Goal: Task Accomplishment & Management: Complete application form

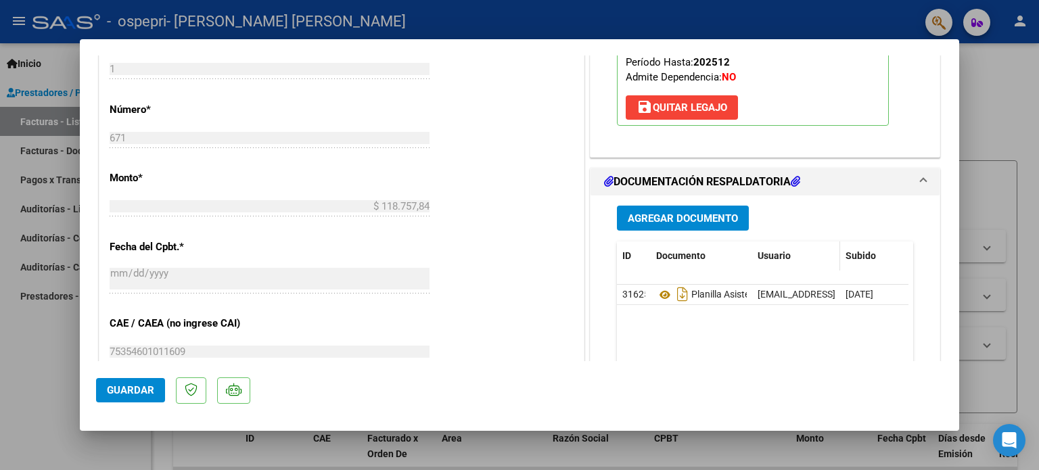
scroll to position [609, 0]
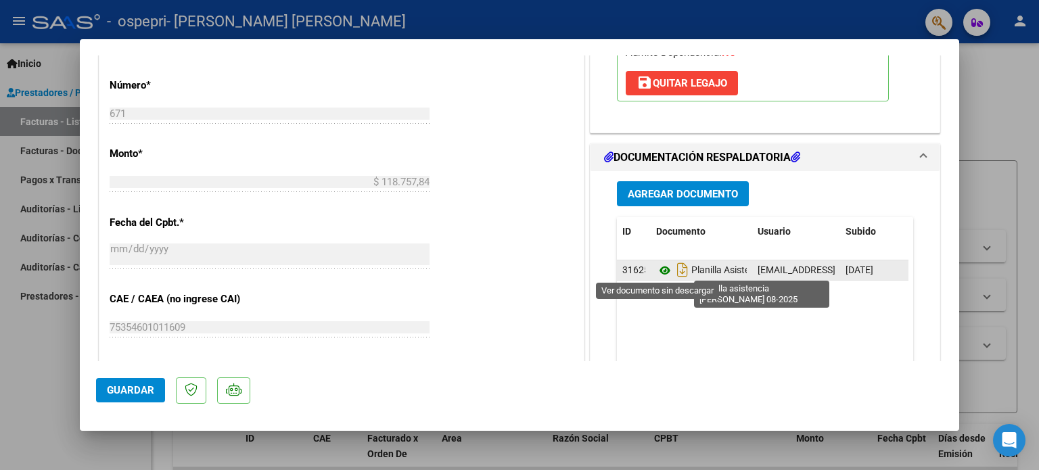
click at [661, 268] on icon at bounding box center [665, 270] width 18 height 16
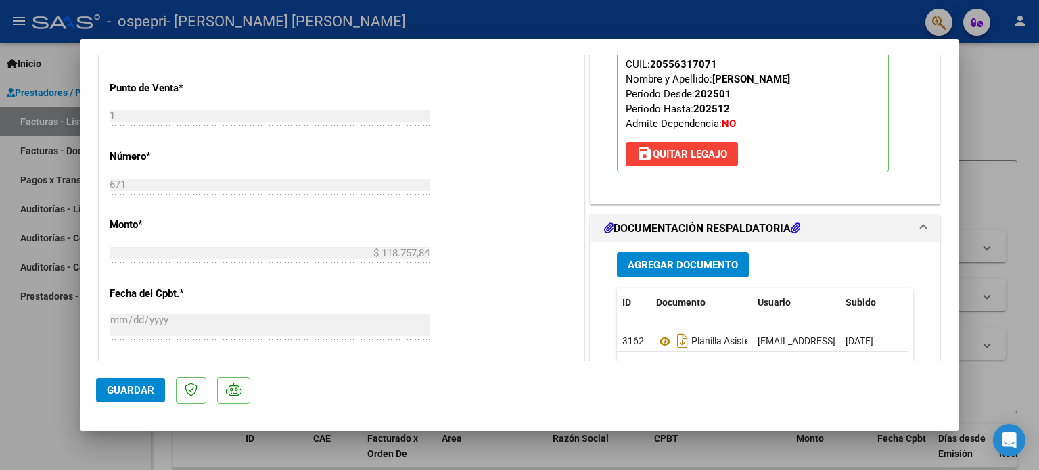
scroll to position [515, 0]
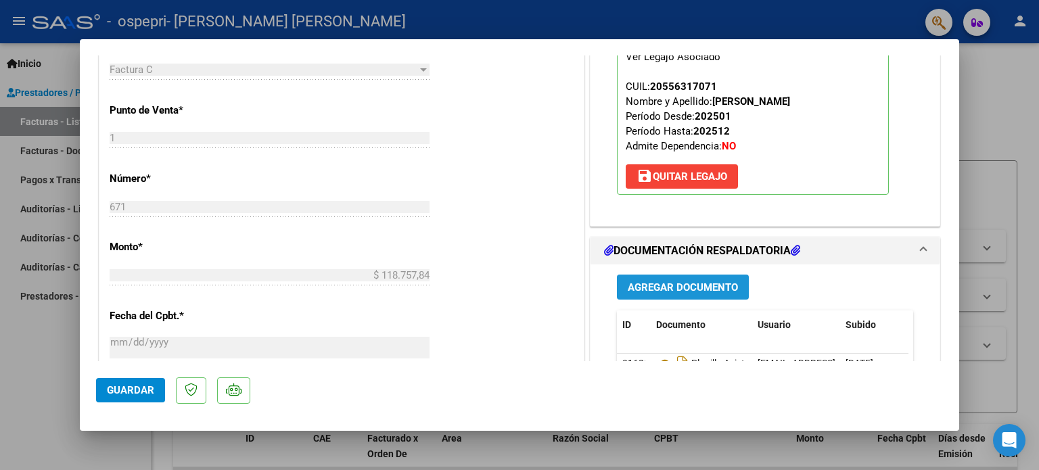
click at [675, 284] on span "Agregar Documento" at bounding box center [683, 287] width 110 height 12
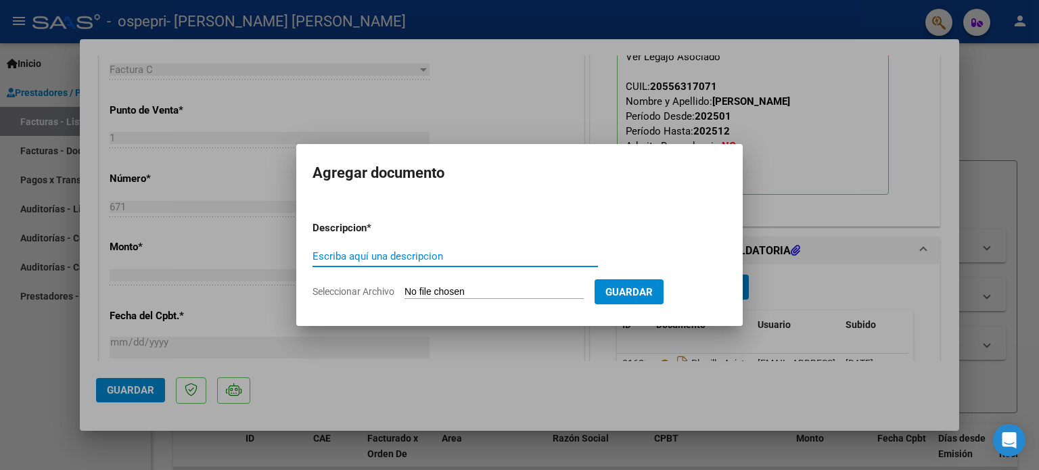
click at [505, 258] on input "Escriba aquí una descripcion" at bounding box center [454, 256] width 285 height 12
type input "Planilla asistencia [PERSON_NAME] 08-2026"
click at [493, 293] on input "Seleccionar Archivo" at bounding box center [493, 292] width 179 height 13
type input "C:\fakepath\Planilla asistencia [PERSON_NAME] 08-2025.pdf"
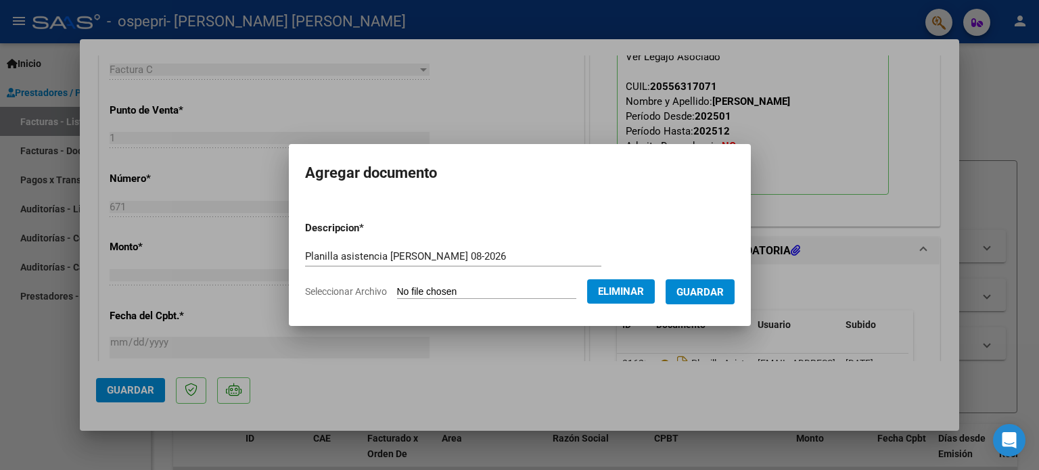
click at [711, 289] on span "Guardar" at bounding box center [699, 292] width 47 height 12
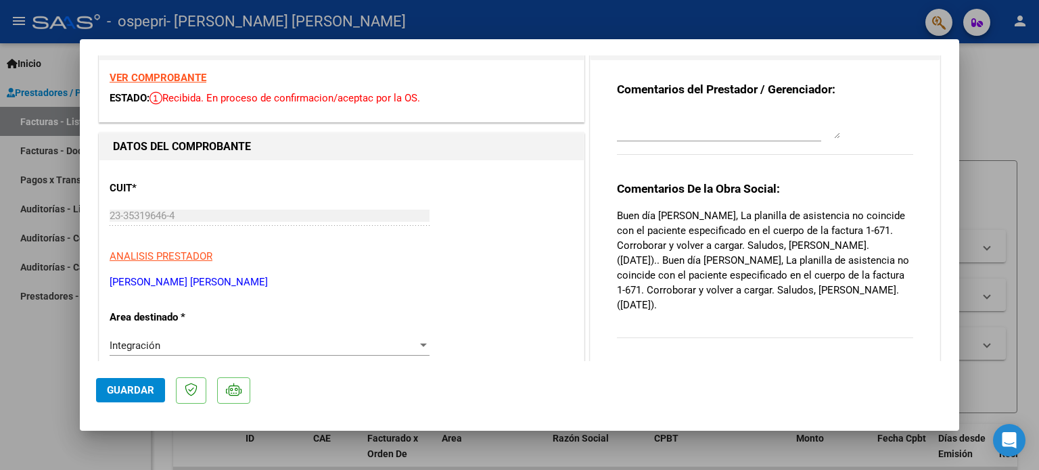
scroll to position [0, 0]
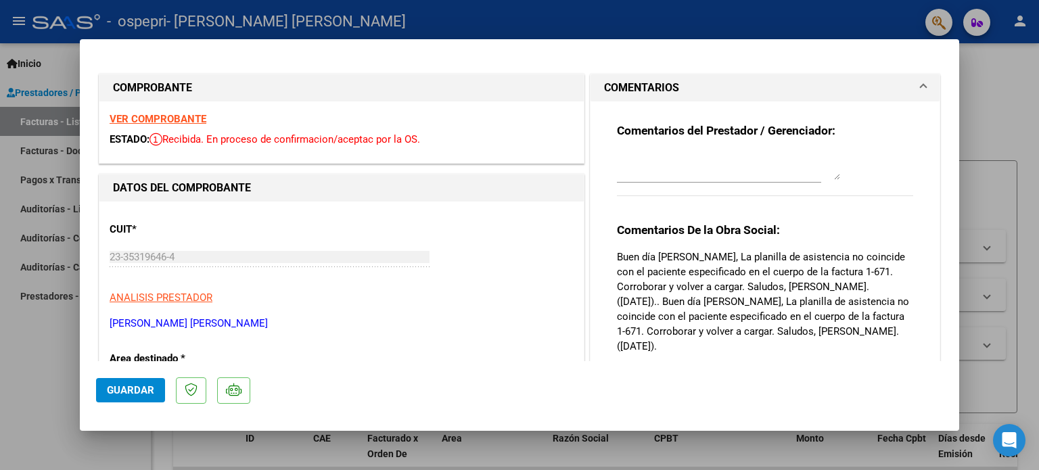
click at [753, 184] on div at bounding box center [719, 172] width 204 height 45
click at [745, 171] on textarea at bounding box center [728, 166] width 223 height 27
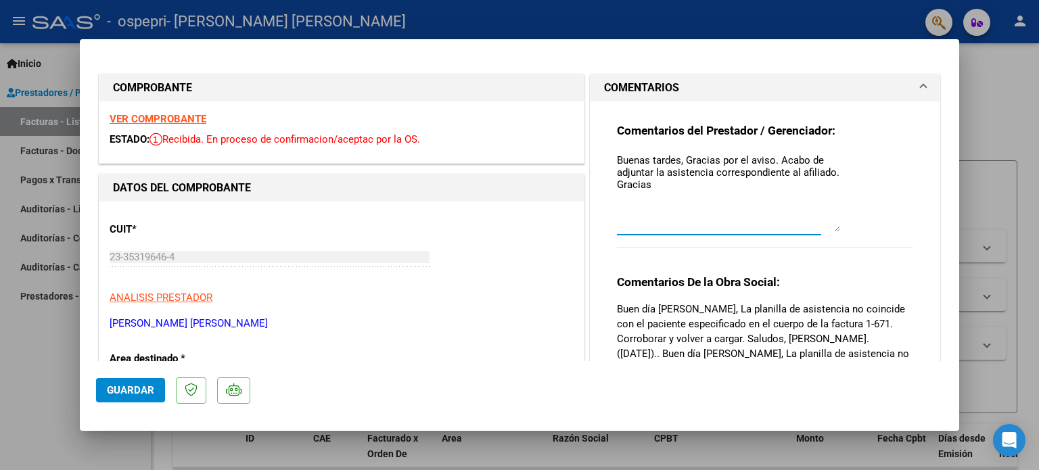
drag, startPoint x: 830, startPoint y: 177, endPoint x: 880, endPoint y: 229, distance: 72.2
click at [880, 229] on div "Comentarios del Prestador / Gerenciador: Buenas tardes, Gracias por el aviso. A…" at bounding box center [765, 192] width 296 height 139
type textarea "Buenas tardes, Gracias por el aviso. Acabo de adjuntar la asistencia correspond…"
click at [898, 174] on div "Comentarios del Prestador / Gerenciador: Buenas tardes, Gracias por el aviso. A…" at bounding box center [765, 192] width 296 height 139
click at [698, 127] on strong "Comentarios del Prestador / Gerenciador:" at bounding box center [726, 131] width 218 height 14
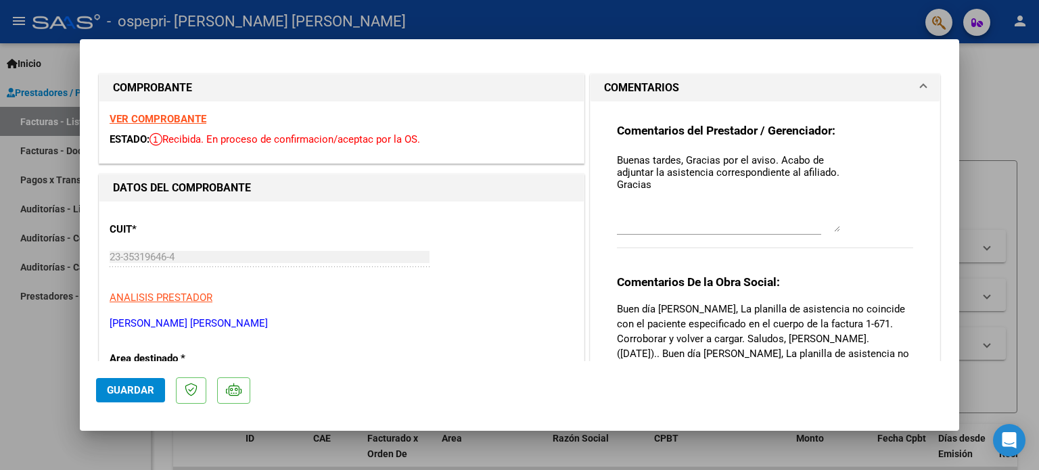
drag, startPoint x: 669, startPoint y: 310, endPoint x: 671, endPoint y: 273, distance: 38.0
click at [669, 310] on p "Buen día [PERSON_NAME], La planilla de asistencia no coincide con el paciente e…" at bounding box center [765, 354] width 296 height 104
click at [663, 279] on strong "Comentarios De la Obra Social:" at bounding box center [698, 282] width 163 height 14
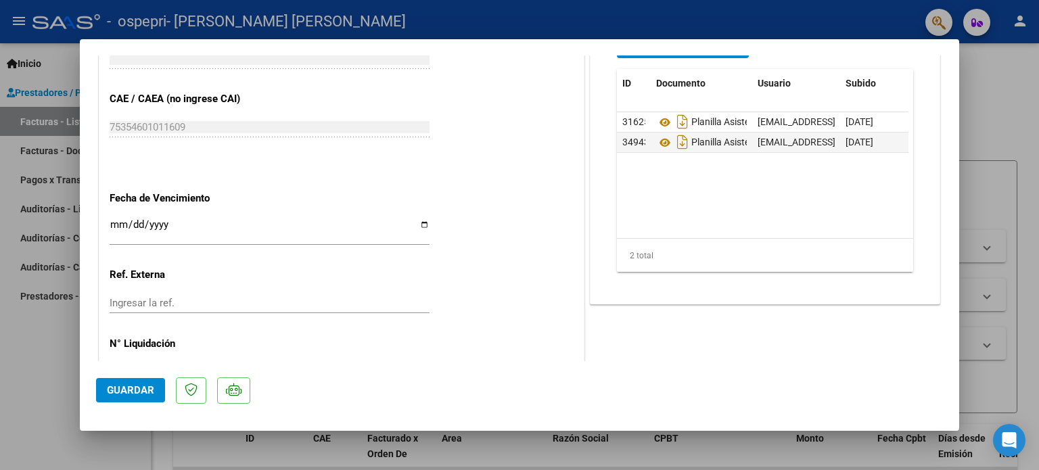
scroll to position [853, 0]
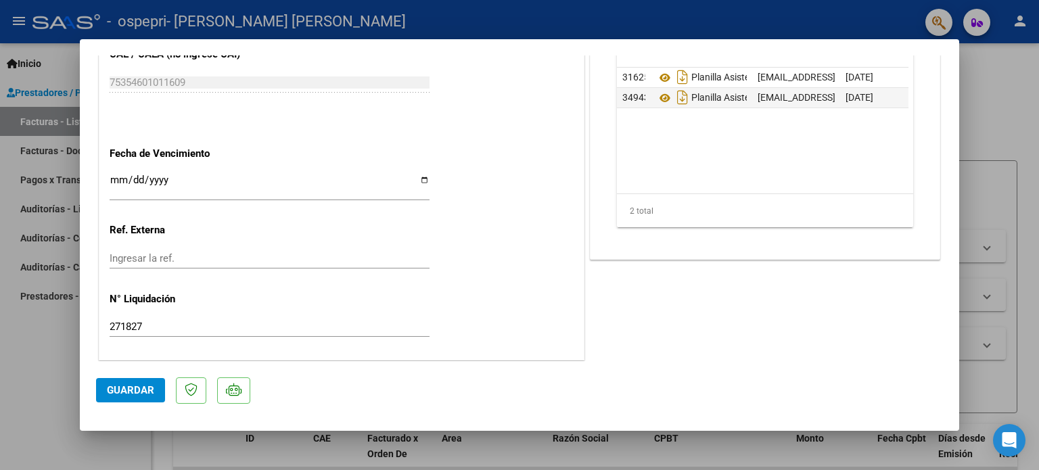
click at [114, 394] on span "Guardar" at bounding box center [130, 390] width 47 height 12
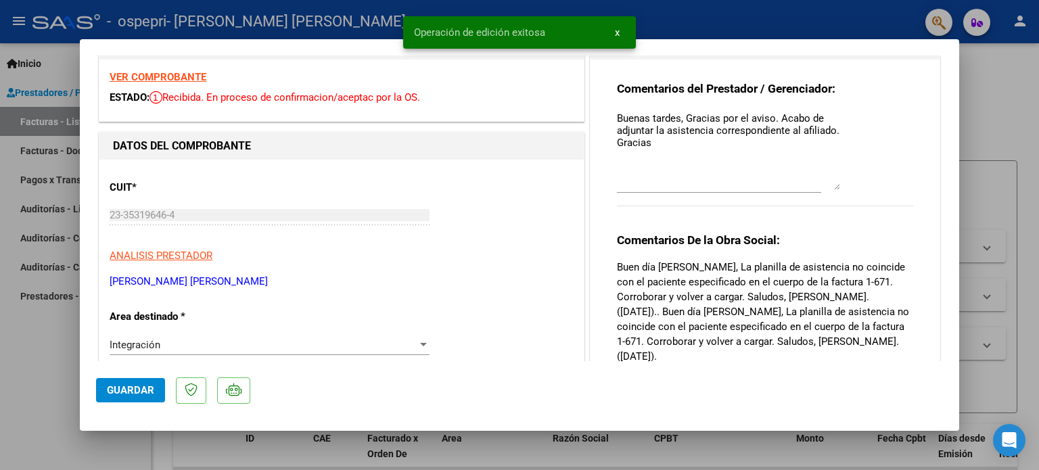
scroll to position [0, 0]
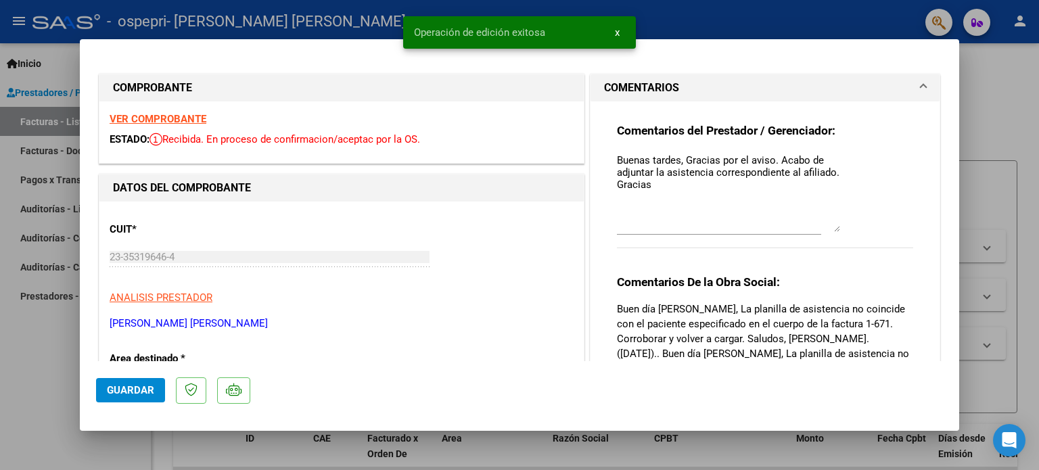
click at [644, 82] on h1 "COMENTARIOS" at bounding box center [641, 88] width 75 height 16
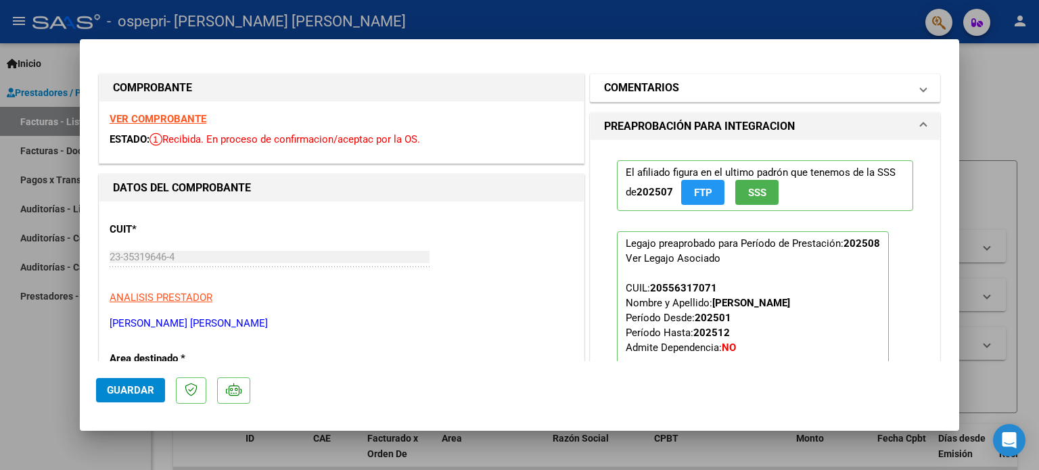
click at [644, 82] on h1 "COMENTARIOS" at bounding box center [641, 88] width 75 height 16
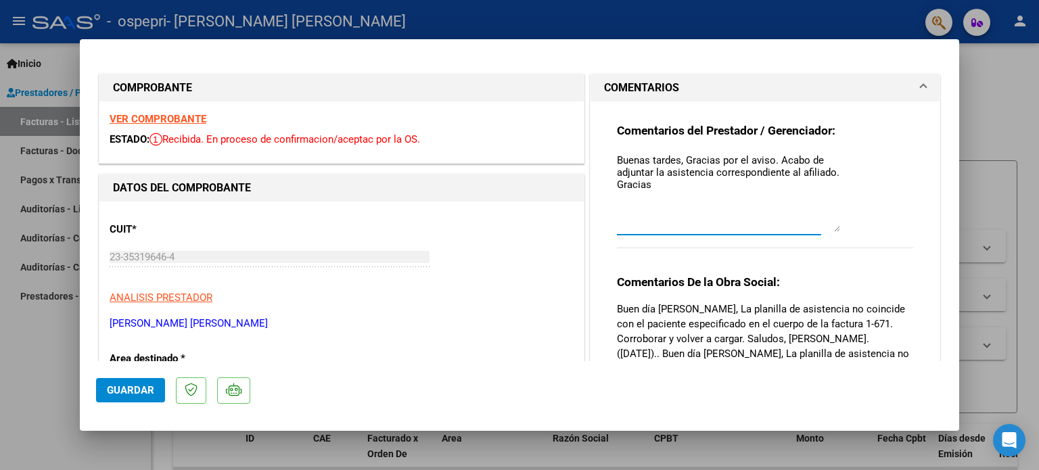
click at [653, 161] on textarea "Buenas tardes, Gracias por el aviso. Acabo de adjuntar la asistencia correspond…" at bounding box center [728, 192] width 223 height 79
click at [832, 231] on textarea "Buenas tardes, Gracias por el aviso. Acabo de adjuntar la asistencia correspond…" at bounding box center [728, 192] width 223 height 79
click at [755, 232] on div "Buenas tardes, Gracias por el aviso. Acabo de adjuntar la asistencia correspond…" at bounding box center [728, 192] width 223 height 85
click at [886, 197] on div "Comentarios del Prestador / Gerenciador: Buenas tardes, Gracias por el aviso. A…" at bounding box center [765, 192] width 296 height 139
click at [793, 159] on textarea "Buenas tardes, Gracias por el aviso. Acabo de adjuntar la asistencia correspond…" at bounding box center [728, 192] width 223 height 79
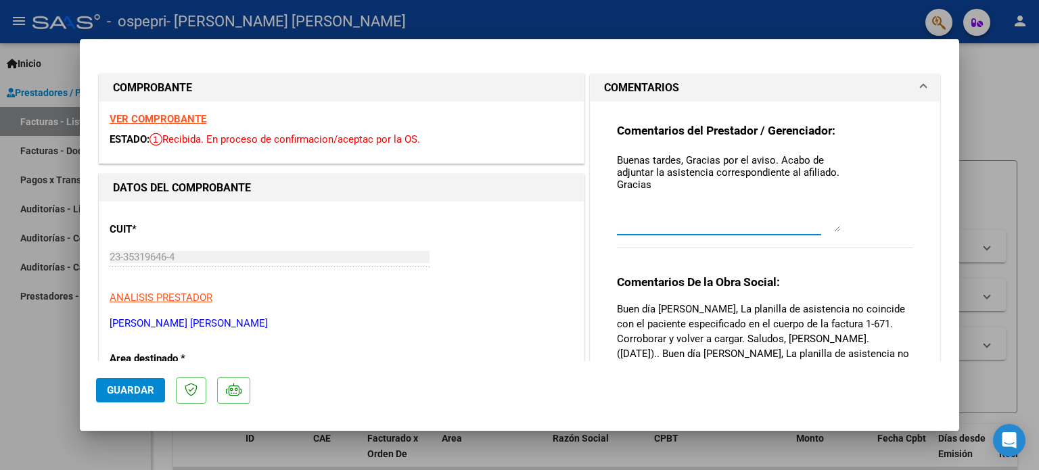
click at [889, 156] on div "Comentarios del Prestador / Gerenciador: Buenas tardes, Gracias por el aviso. A…" at bounding box center [765, 192] width 296 height 139
click at [776, 118] on div "Comentarios del Prestador / Gerenciador: Buenas tardes, Gracias por el aviso. A…" at bounding box center [765, 278] width 316 height 355
click at [786, 98] on mat-expansion-panel-header "COMENTARIOS" at bounding box center [764, 87] width 349 height 27
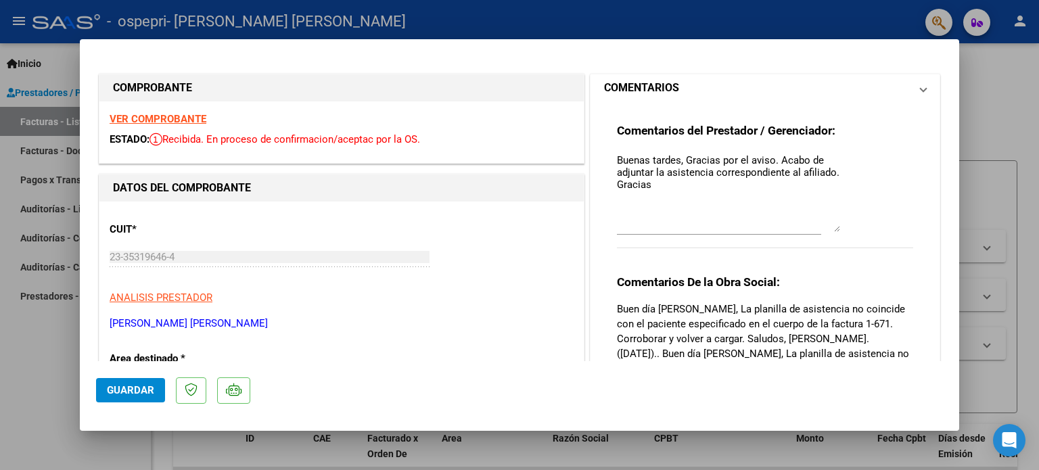
click at [635, 78] on mat-expansion-panel-header "COMENTARIOS" at bounding box center [764, 87] width 349 height 27
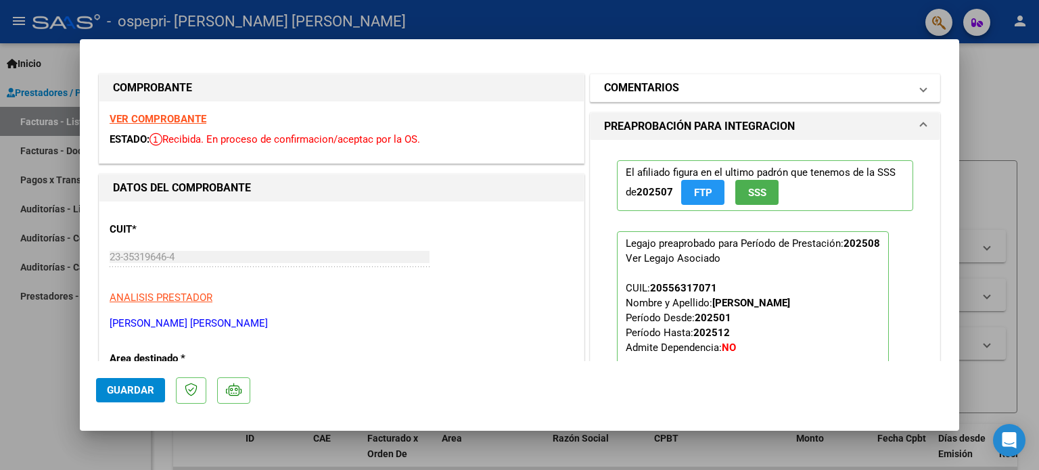
click at [635, 78] on mat-expansion-panel-header "COMENTARIOS" at bounding box center [764, 87] width 349 height 27
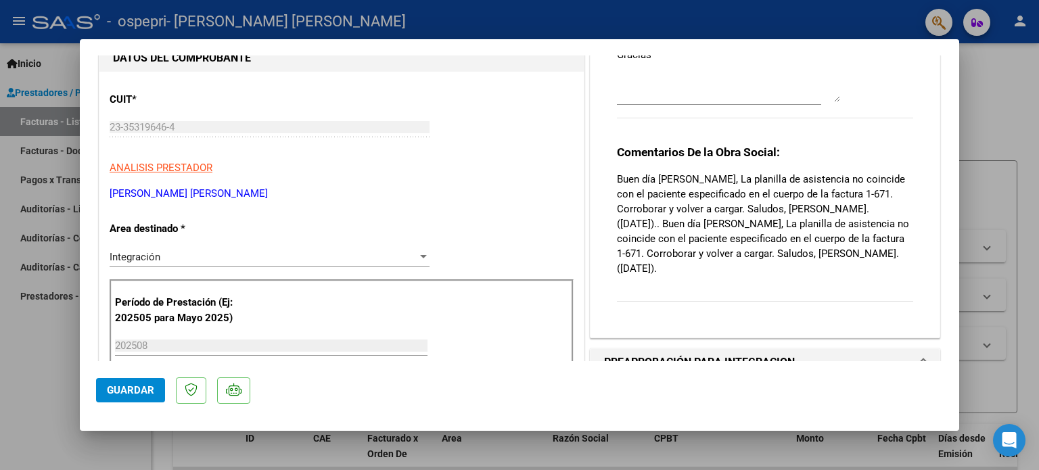
scroll to position [135, 0]
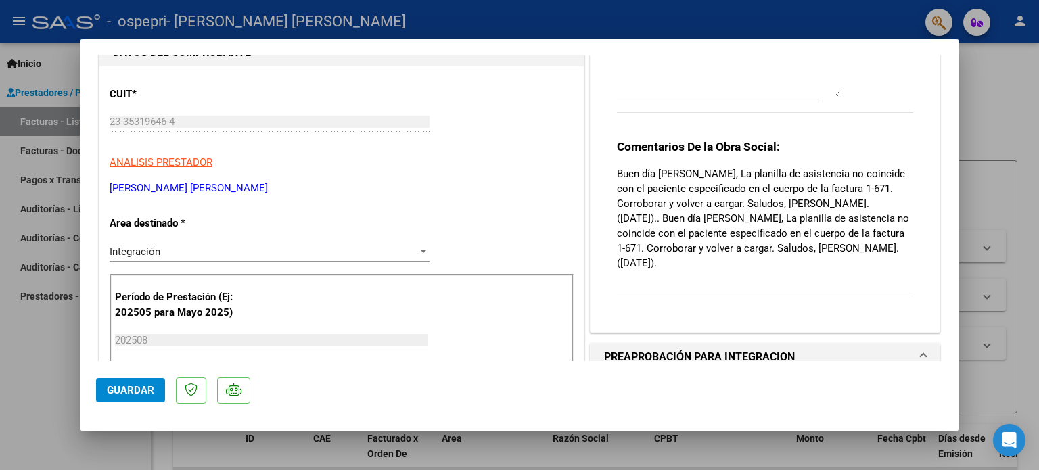
click at [890, 289] on div "Comentarios De la Obra Social: Buen día [PERSON_NAME], La planilla de asistenci…" at bounding box center [765, 225] width 296 height 172
click at [887, 301] on div "Comentarios De la Obra Social: Buen día [PERSON_NAME], La planilla de asistenci…" at bounding box center [765, 225] width 296 height 172
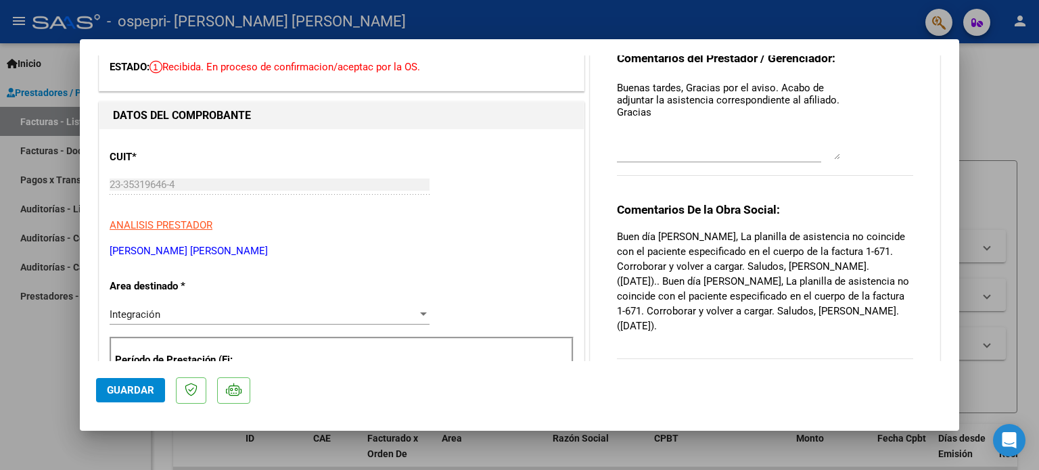
scroll to position [0, 0]
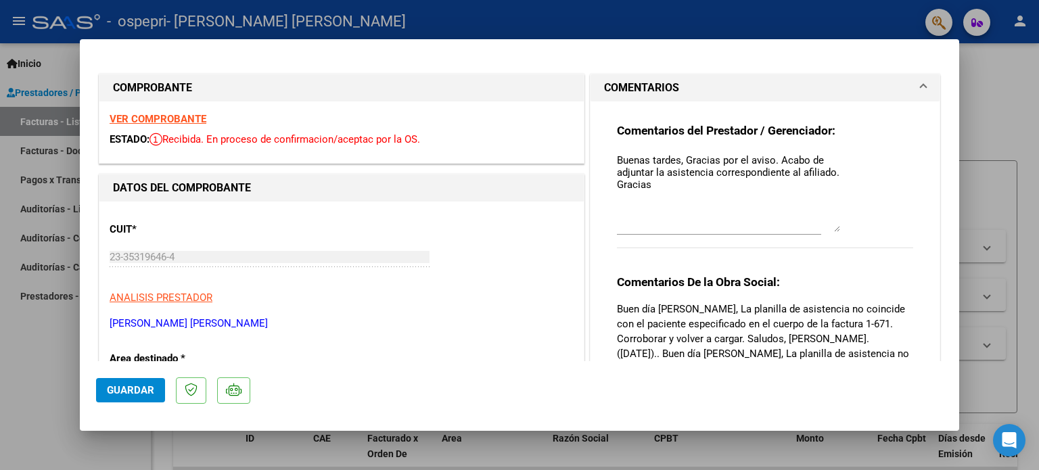
click at [983, 74] on div at bounding box center [519, 235] width 1039 height 470
type input "$ 0,00"
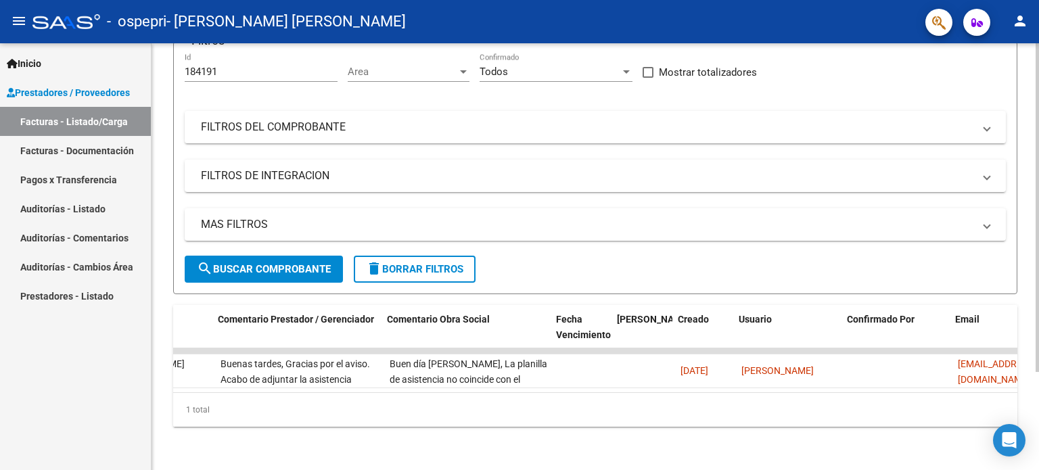
scroll to position [0, 2007]
